Goal: Task Accomplishment & Management: Complete application form

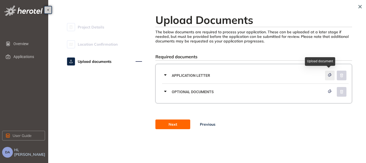
click at [329, 73] on icon "button" at bounding box center [329, 75] width 5 height 4
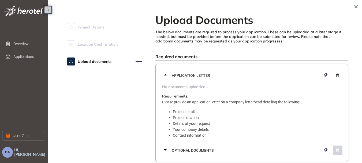
click at [167, 74] on icon at bounding box center [165, 75] width 6 height 6
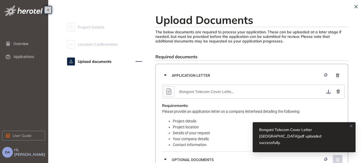
click at [166, 73] on icon at bounding box center [165, 75] width 6 height 6
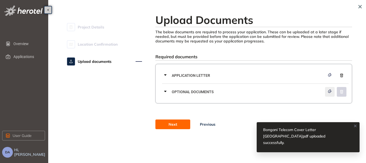
click at [327, 91] on button "button" at bounding box center [330, 92] width 10 height 10
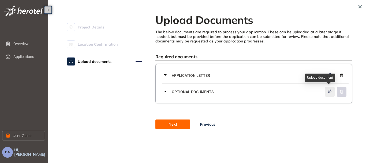
click at [328, 90] on icon "button" at bounding box center [329, 91] width 5 height 4
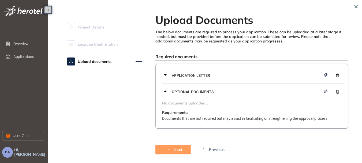
click at [165, 91] on icon at bounding box center [165, 90] width 3 height 1
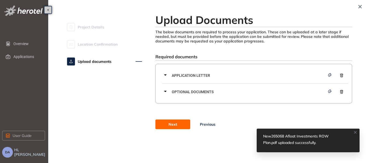
click at [171, 122] on span "Next" at bounding box center [173, 124] width 9 height 6
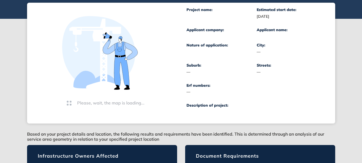
scroll to position [137, 0]
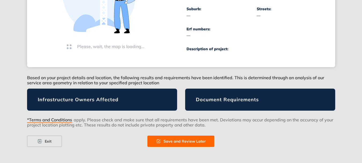
click at [193, 138] on button "Save and Review Later" at bounding box center [180, 140] width 67 height 11
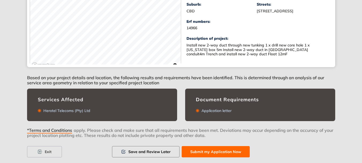
scroll to position [147, 0]
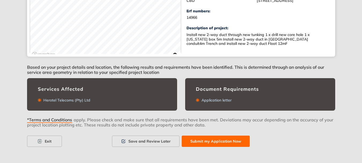
click at [220, 141] on span "Submit my Application Now" at bounding box center [215, 141] width 51 height 6
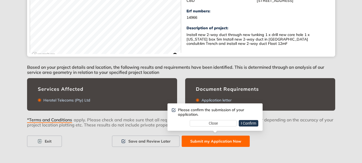
click at [250, 123] on span "I Confirm" at bounding box center [248, 123] width 15 height 6
